Goal: Use online tool/utility: Utilize a website feature to perform a specific function

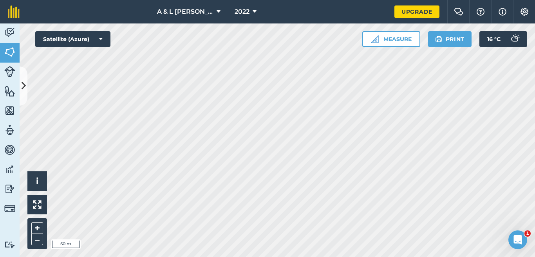
click at [272, 7] on div "A & L [PERSON_NAME] & sons 2022 Upgrade Farm Chat Help Info Settings Map printi…" at bounding box center [267, 128] width 535 height 257
click at [103, 36] on button "Satellite (Azure)" at bounding box center [72, 39] width 75 height 16
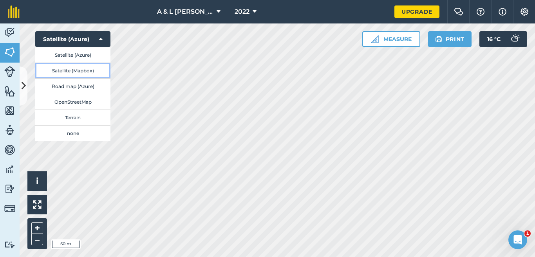
click at [96, 75] on button "Satellite (Mapbox)" at bounding box center [72, 71] width 75 height 16
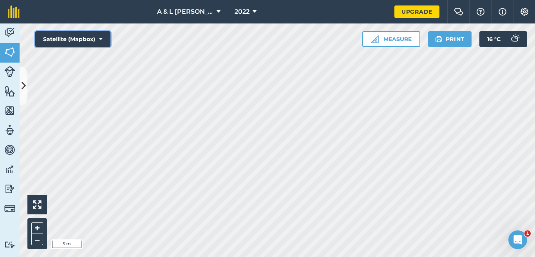
click at [107, 41] on button "Satellite (Mapbox)" at bounding box center [72, 39] width 75 height 16
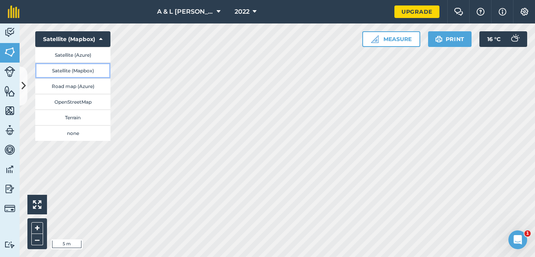
click at [99, 69] on button "Satellite (Mapbox)" at bounding box center [72, 71] width 75 height 16
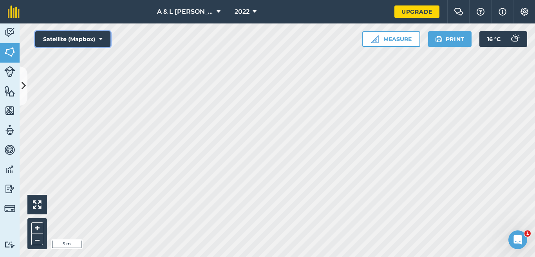
click at [99, 43] on button "Satellite (Mapbox)" at bounding box center [72, 39] width 75 height 16
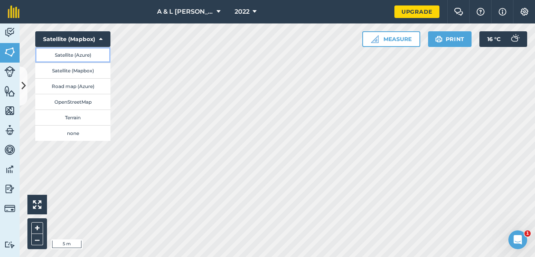
click at [98, 58] on button "Satellite (Azure)" at bounding box center [72, 55] width 75 height 16
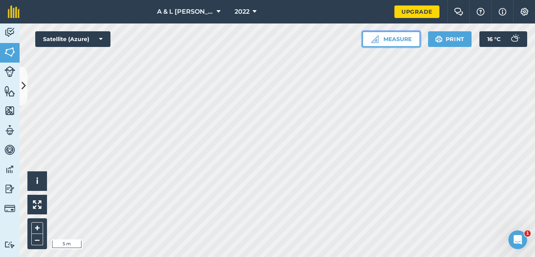
click at [407, 41] on button "Measure" at bounding box center [391, 39] width 58 height 16
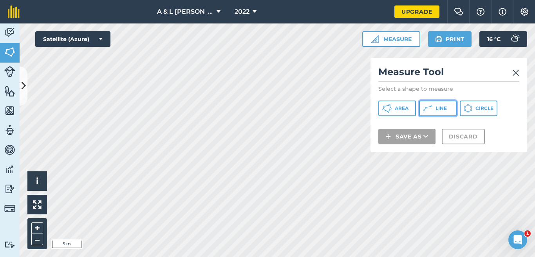
click at [442, 109] on span "Line" at bounding box center [440, 108] width 11 height 6
click at [513, 69] on img at bounding box center [515, 72] width 7 height 9
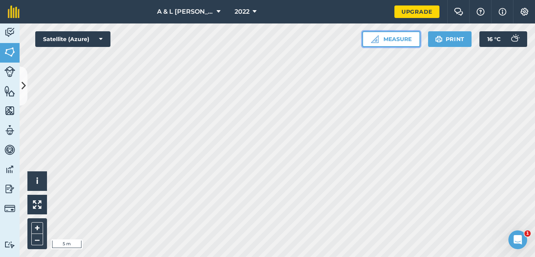
click at [411, 43] on button "Measure" at bounding box center [391, 39] width 58 height 16
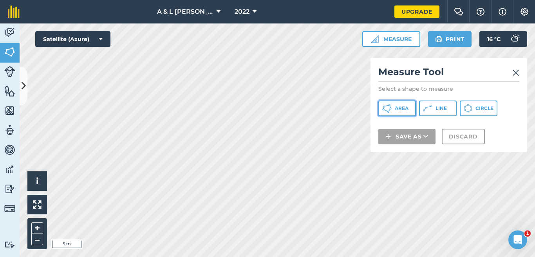
click at [403, 110] on span "Area" at bounding box center [402, 108] width 14 height 6
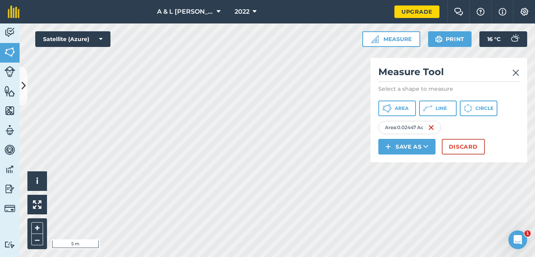
click at [516, 72] on img at bounding box center [515, 72] width 7 height 9
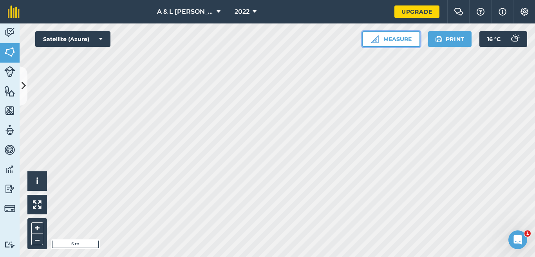
click at [399, 41] on button "Measure" at bounding box center [391, 39] width 58 height 16
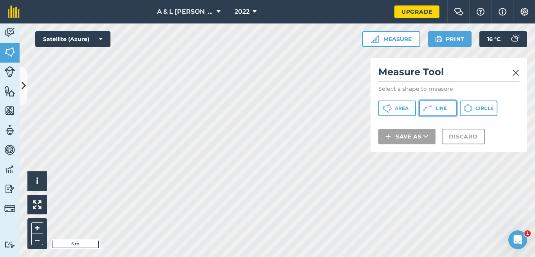
drag, startPoint x: 428, startPoint y: 108, endPoint x: 417, endPoint y: 115, distance: 13.2
click at [429, 108] on icon at bounding box center [427, 108] width 9 height 9
click at [515, 71] on img at bounding box center [515, 72] width 7 height 9
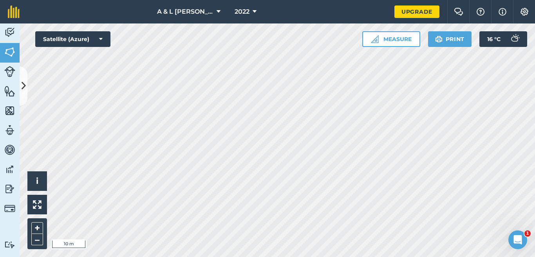
click at [372, 0] on div "A & L [PERSON_NAME] & sons 2022 Upgrade Farm Chat Help Info Settings Map printi…" at bounding box center [267, 128] width 535 height 257
click at [407, 42] on button "Measure" at bounding box center [391, 39] width 58 height 16
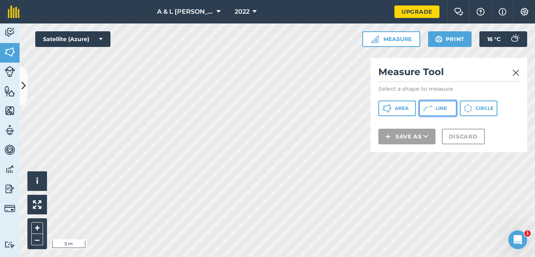
click at [431, 108] on icon at bounding box center [427, 108] width 9 height 9
click at [406, 110] on span "Area" at bounding box center [402, 108] width 14 height 6
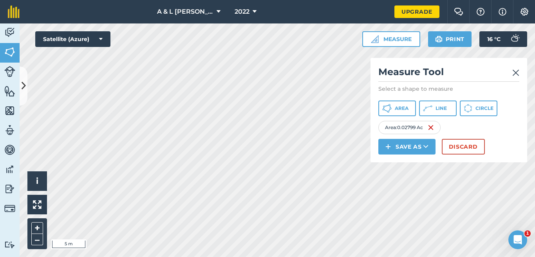
click at [516, 71] on img at bounding box center [515, 72] width 7 height 9
